Goal: Information Seeking & Learning: Learn about a topic

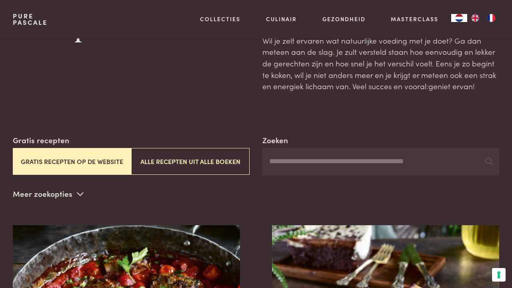
scroll to position [55, 0]
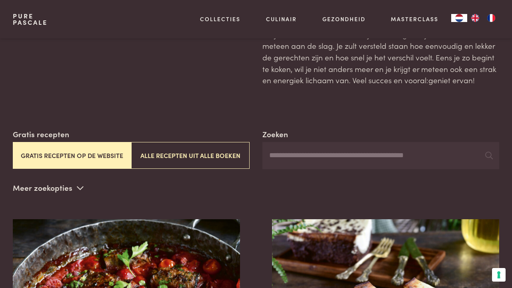
click at [93, 151] on button "Gratis recepten op de website" at bounding box center [72, 155] width 118 height 27
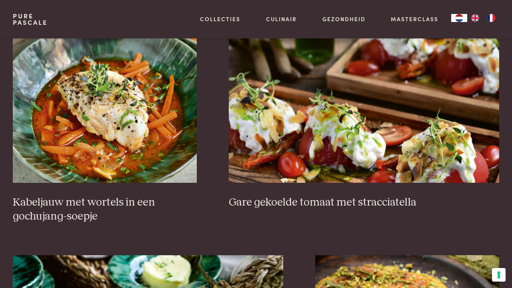
scroll to position [466, 0]
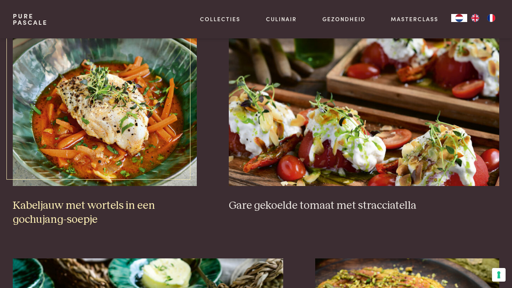
click at [153, 148] on img at bounding box center [105, 106] width 184 height 160
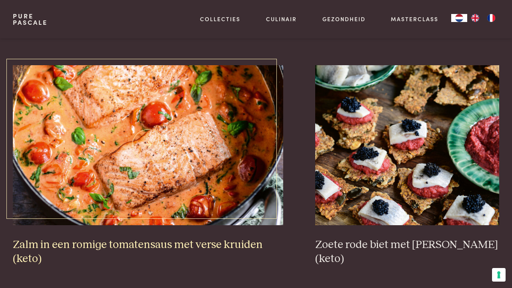
scroll to position [1322, 0]
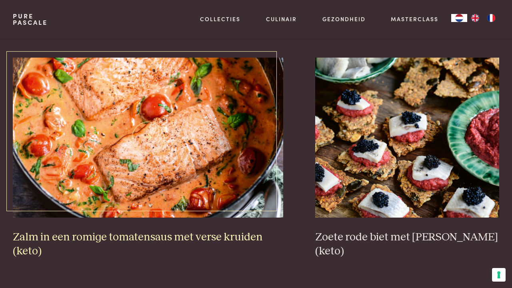
click at [187, 144] on img at bounding box center [148, 138] width 270 height 160
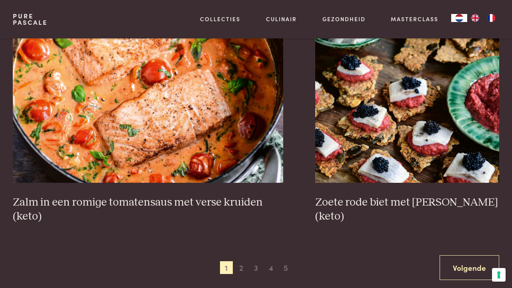
scroll to position [1368, 0]
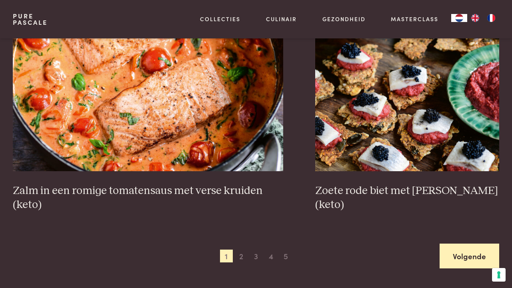
click at [470, 249] on link "Volgende" at bounding box center [469, 255] width 60 height 25
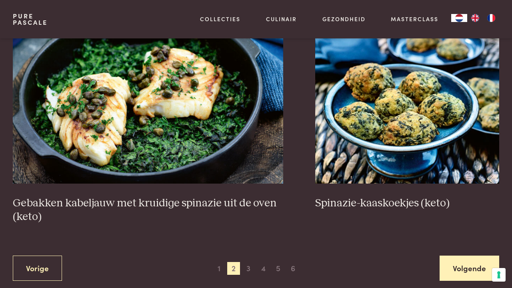
scroll to position [1376, 0]
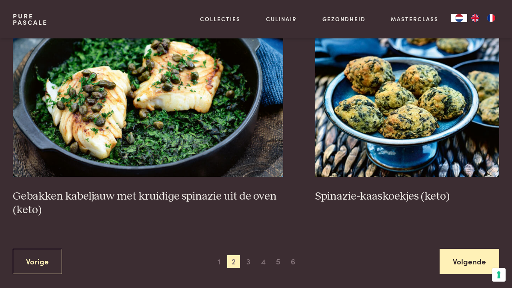
click at [475, 258] on link "Volgende" at bounding box center [469, 261] width 60 height 25
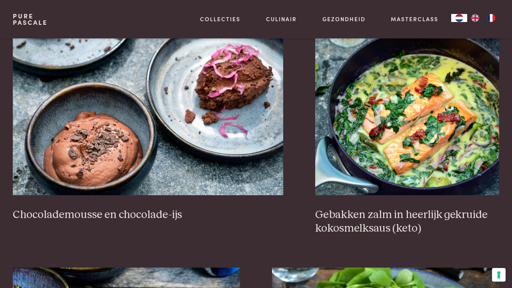
scroll to position [720, 0]
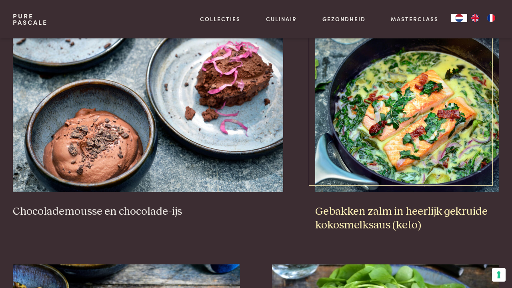
click at [400, 217] on h3 "Gebakken zalm in heerlijk gekruide kokosmelksaus (keto)" at bounding box center [407, 219] width 184 height 28
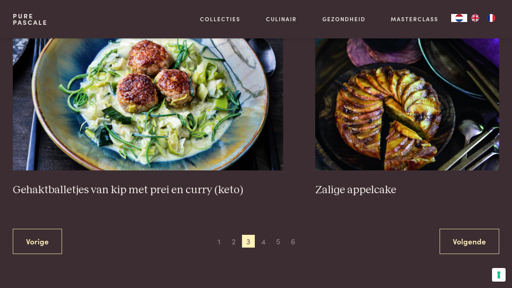
scroll to position [1438, 0]
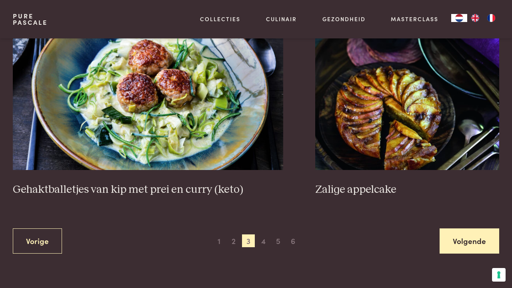
click at [458, 228] on link "Volgende" at bounding box center [469, 240] width 60 height 25
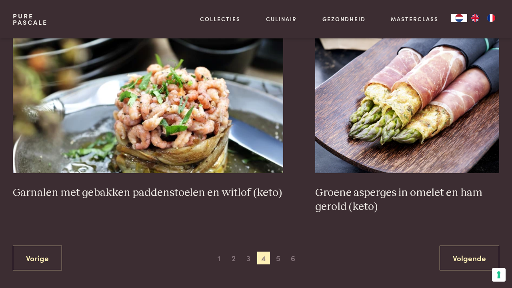
scroll to position [1368, 0]
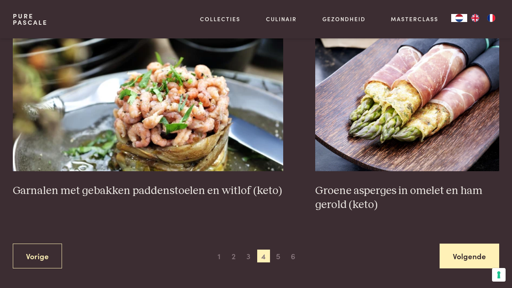
click at [455, 250] on link "Volgende" at bounding box center [469, 255] width 60 height 25
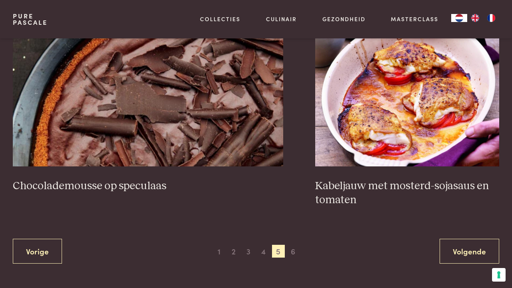
scroll to position [1400, 0]
click at [461, 247] on link "Volgende" at bounding box center [469, 251] width 60 height 25
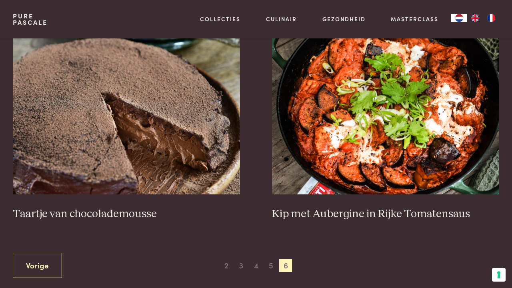
scroll to position [231, 0]
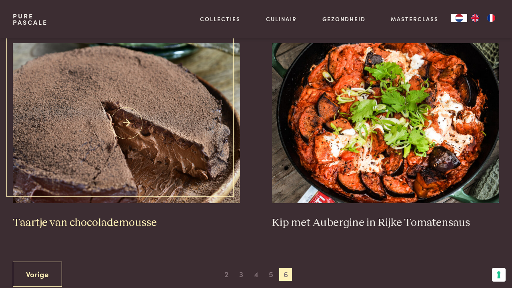
click at [186, 131] on img at bounding box center [126, 123] width 227 height 160
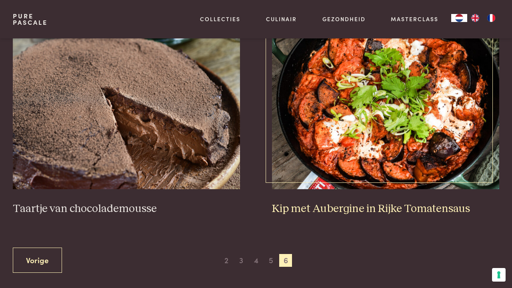
scroll to position [235, 0]
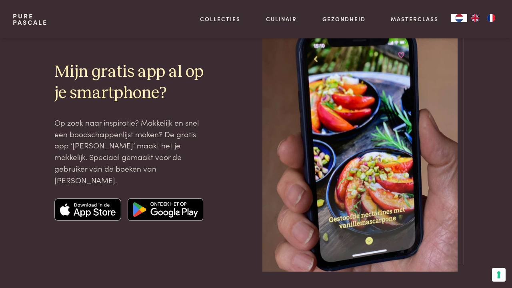
scroll to position [882, 0]
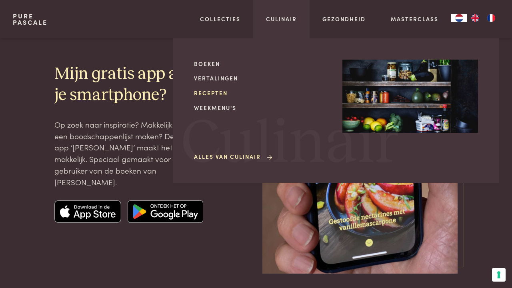
click at [218, 91] on link "Recepten" at bounding box center [261, 93] width 135 height 8
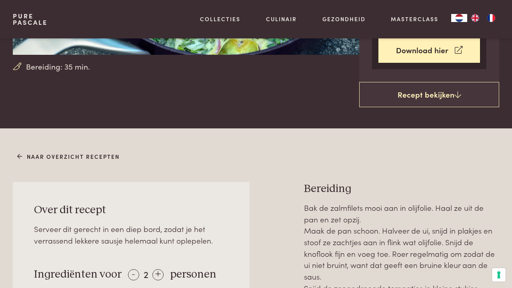
scroll to position [198, 0]
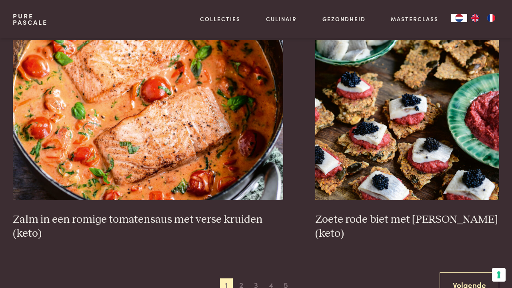
scroll to position [1360, 0]
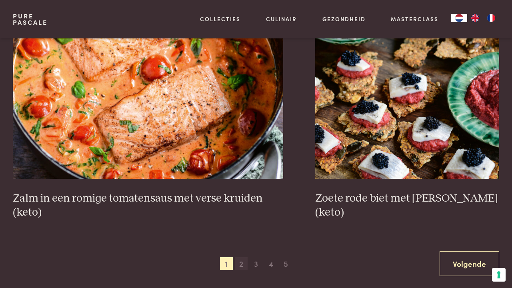
click at [241, 258] on span "2" at bounding box center [241, 263] width 13 height 13
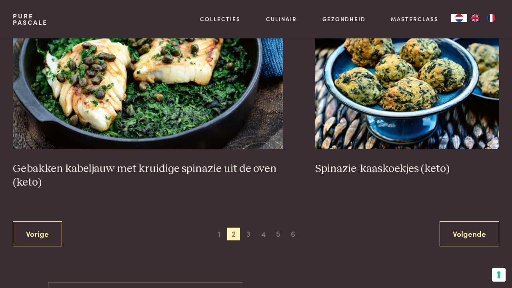
scroll to position [1406, 0]
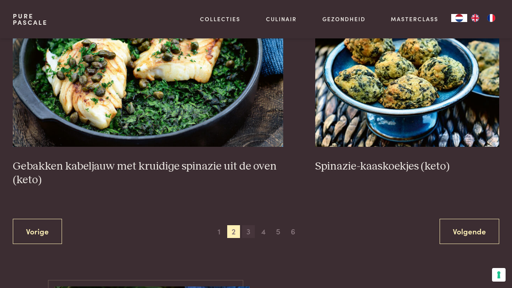
click at [249, 225] on span "3" at bounding box center [248, 231] width 13 height 13
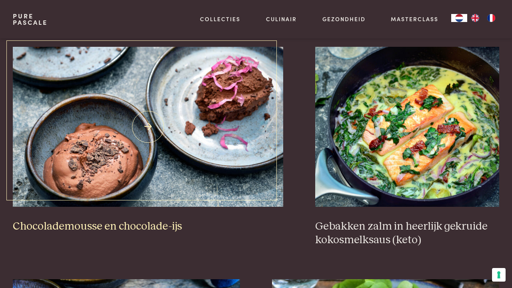
scroll to position [705, 0]
click at [167, 136] on img at bounding box center [148, 127] width 270 height 160
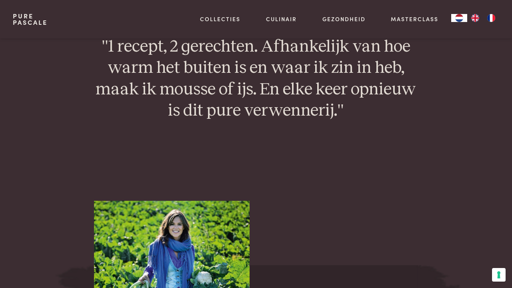
scroll to position [893, 0]
